Goal: Use online tool/utility: Utilize a website feature to perform a specific function

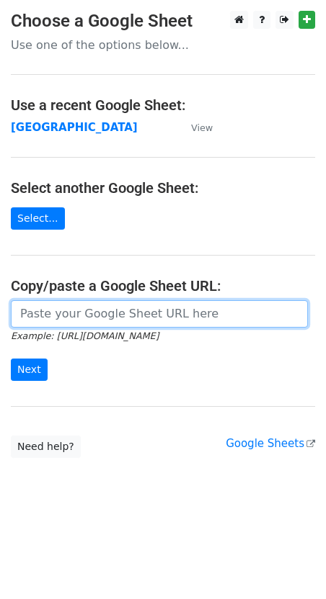
click at [75, 312] on input "url" at bounding box center [159, 313] width 297 height 27
paste input "https://docs.google.com/spreadsheets/d/1pml6xJ-I4imdb3YfNXI6m6he0MND0BZPr-b-ZVr…"
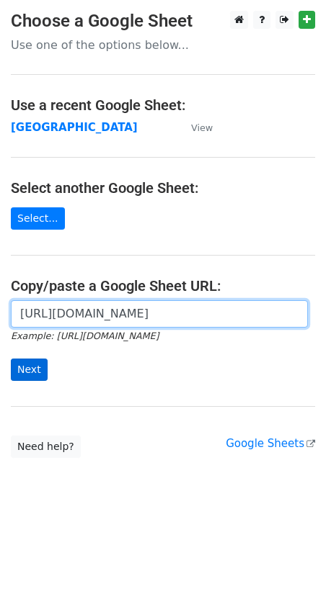
type input "https://docs.google.com/spreadsheets/d/1pml6xJ-I4imdb3YfNXI6m6he0MND0BZPr-b-ZVr…"
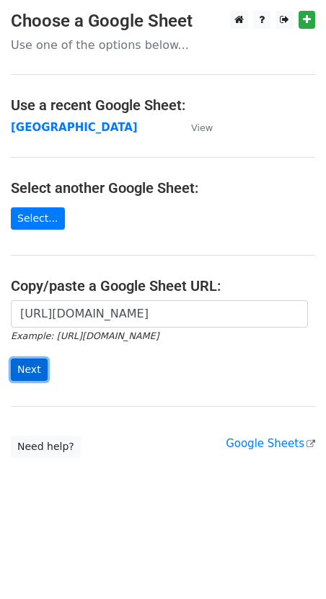
scroll to position [0, 0]
click at [32, 375] on input "Next" at bounding box center [29, 370] width 37 height 22
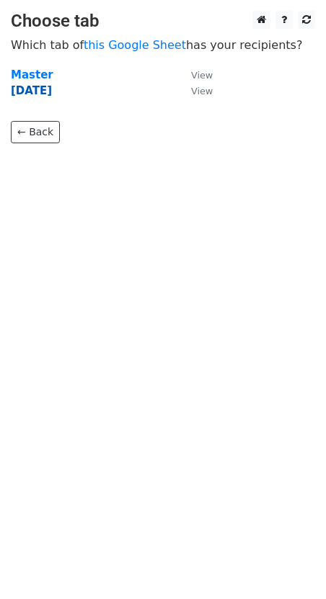
click at [37, 93] on strong "[DATE]" at bounding box center [31, 90] width 41 height 13
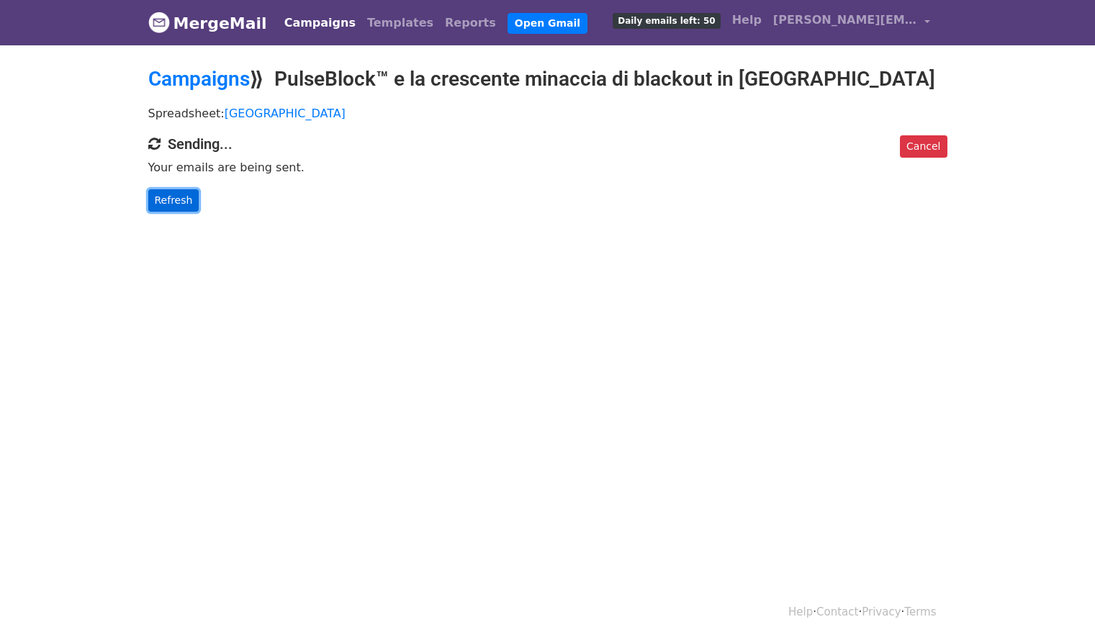
click at [172, 197] on link "Refresh" at bounding box center [173, 200] width 51 height 22
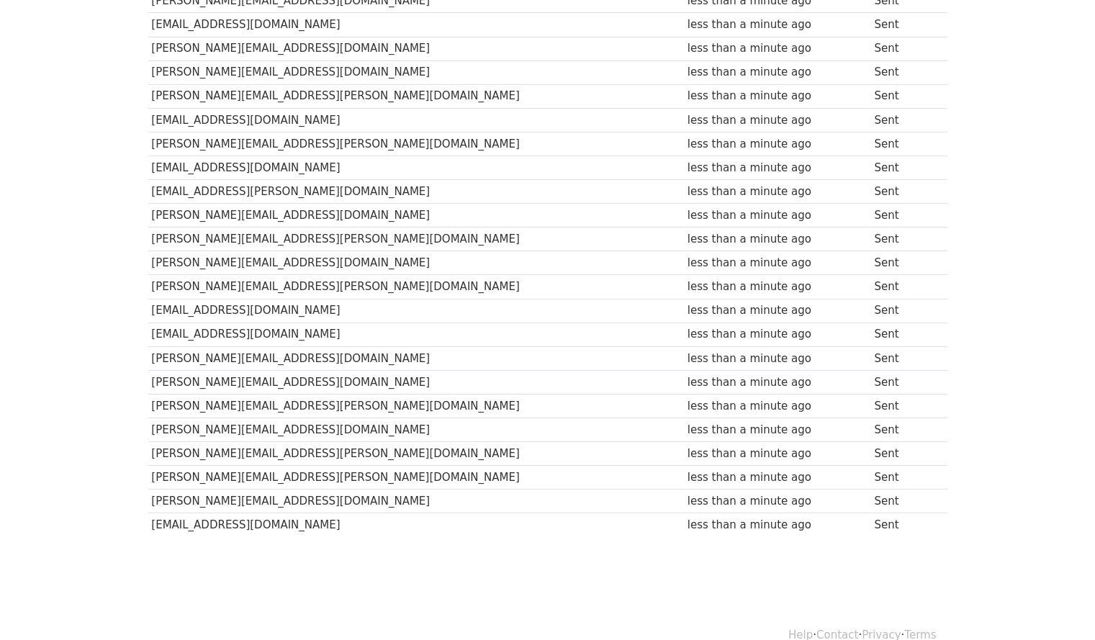
scroll to position [157, 0]
